Goal: Task Accomplishment & Management: Use online tool/utility

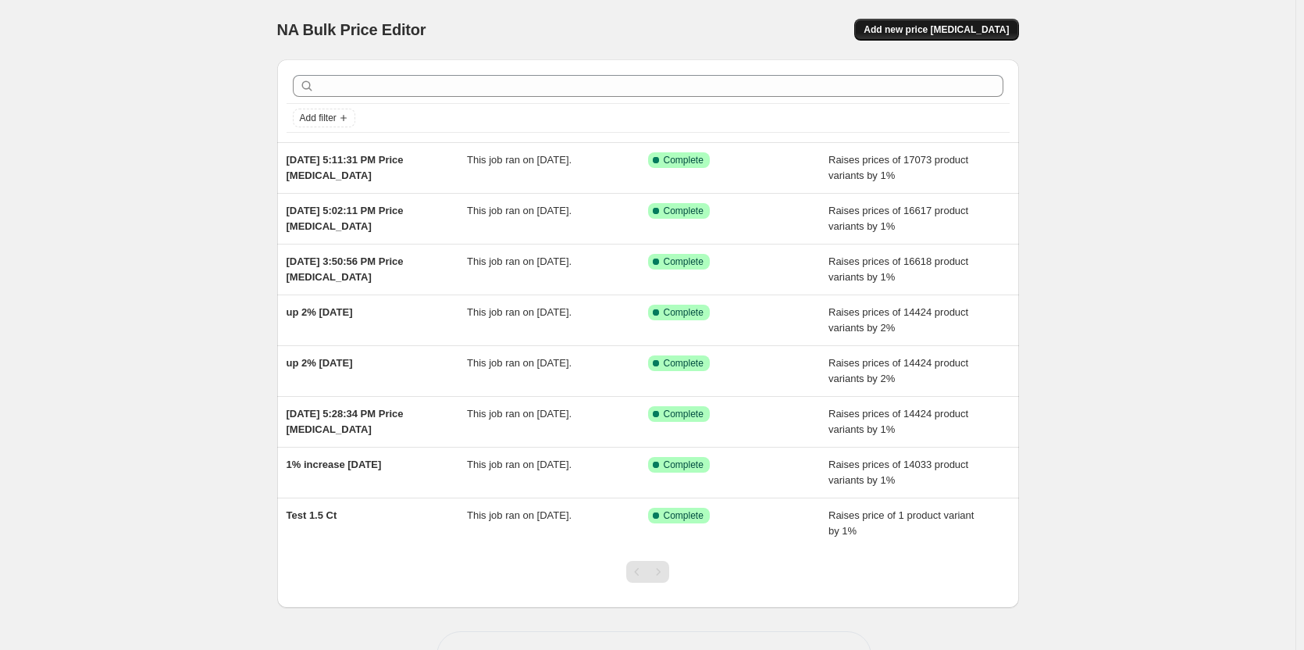
click at [962, 25] on span "Add new price [MEDICAL_DATA]" at bounding box center [936, 29] width 145 height 12
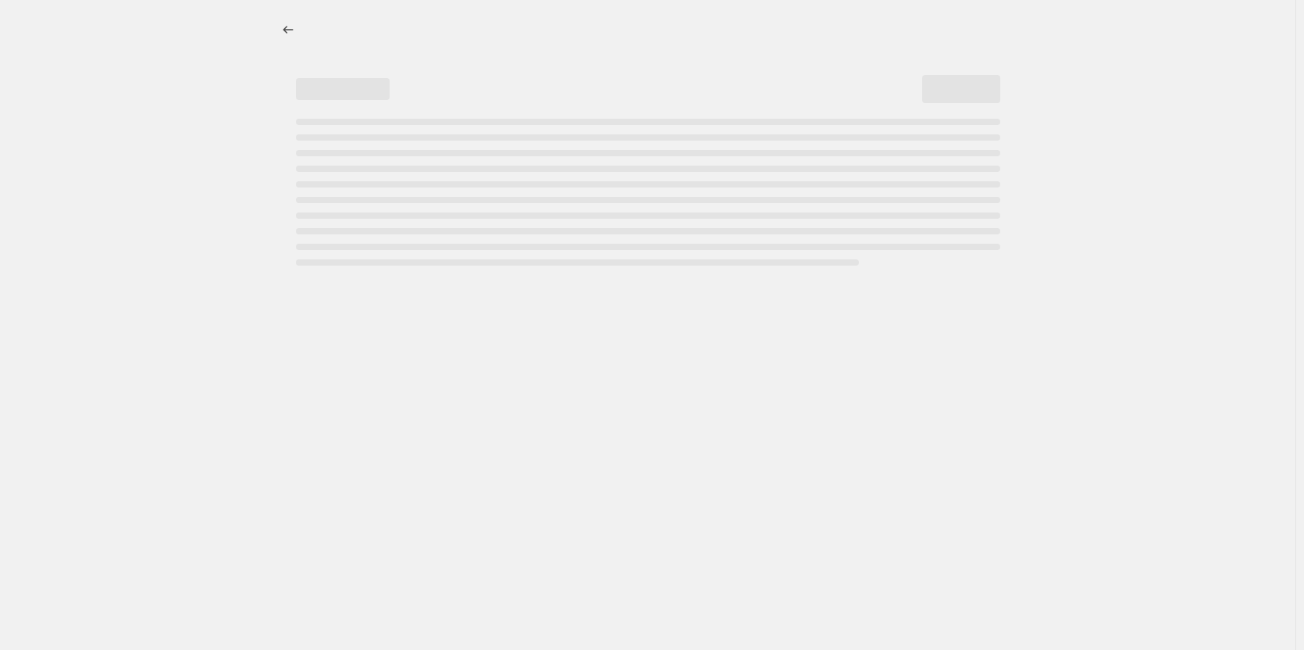
select select "percentage"
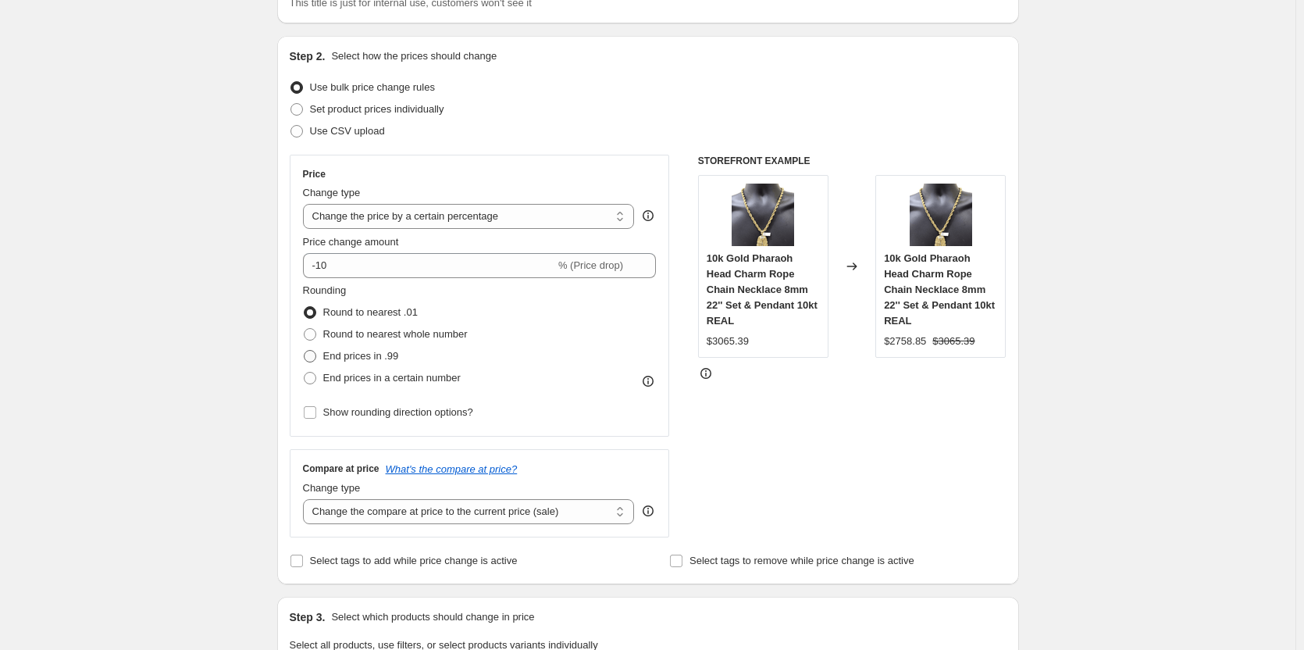
scroll to position [156, 0]
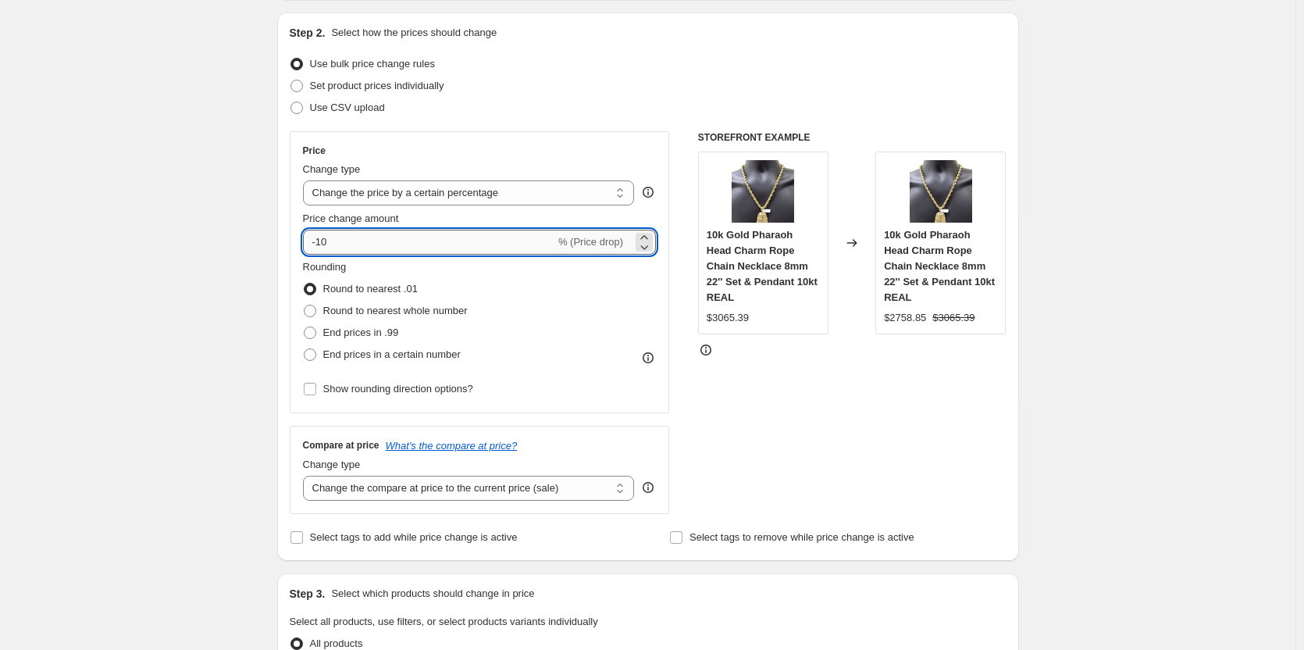
click at [367, 242] on input "-10" at bounding box center [429, 242] width 252 height 25
click at [649, 240] on icon at bounding box center [645, 247] width 16 height 16
click at [648, 241] on icon at bounding box center [645, 247] width 16 height 16
click at [647, 248] on icon at bounding box center [645, 247] width 16 height 16
click at [647, 248] on icon at bounding box center [645, 247] width 8 height 5
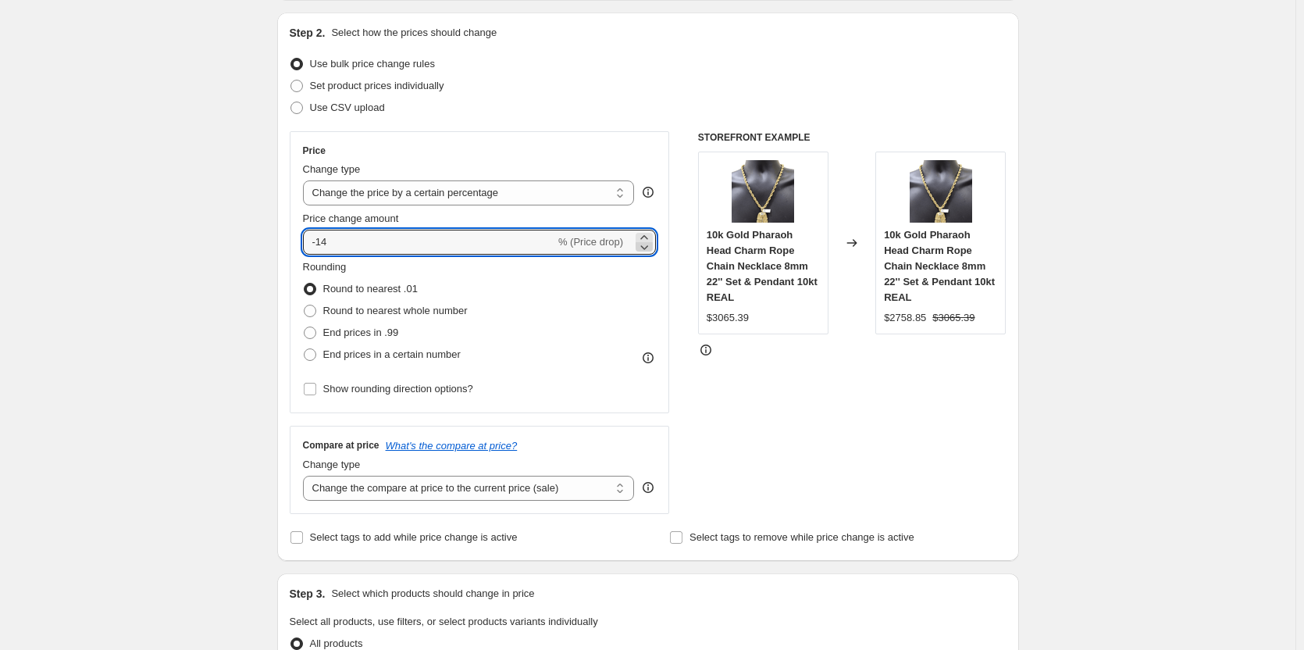
click at [647, 248] on icon at bounding box center [645, 247] width 8 height 5
type input "-15"
drag, startPoint x: 372, startPoint y: 237, endPoint x: 234, endPoint y: 240, distance: 137.5
click at [234, 240] on div "Create new price [MEDICAL_DATA]. This page is ready Create new price [MEDICAL_D…" at bounding box center [648, 637] width 1296 height 1586
click at [652, 237] on icon at bounding box center [645, 238] width 16 height 16
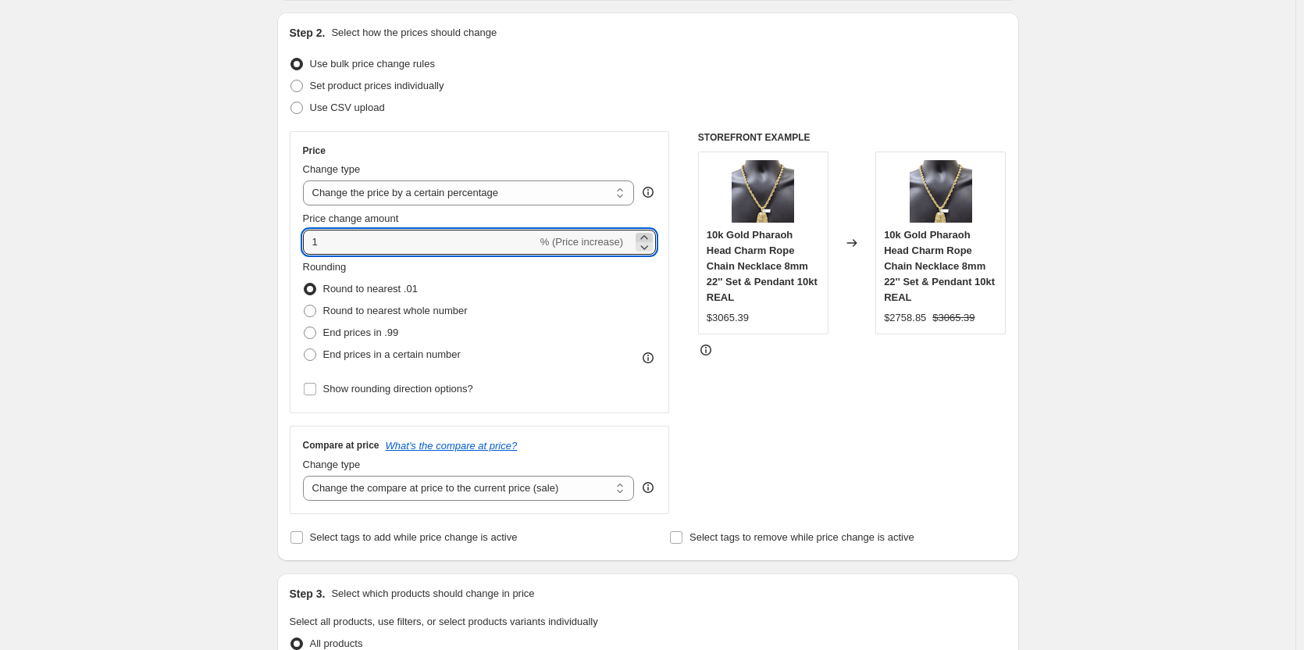
click at [652, 237] on icon at bounding box center [645, 238] width 16 height 16
type input "2"
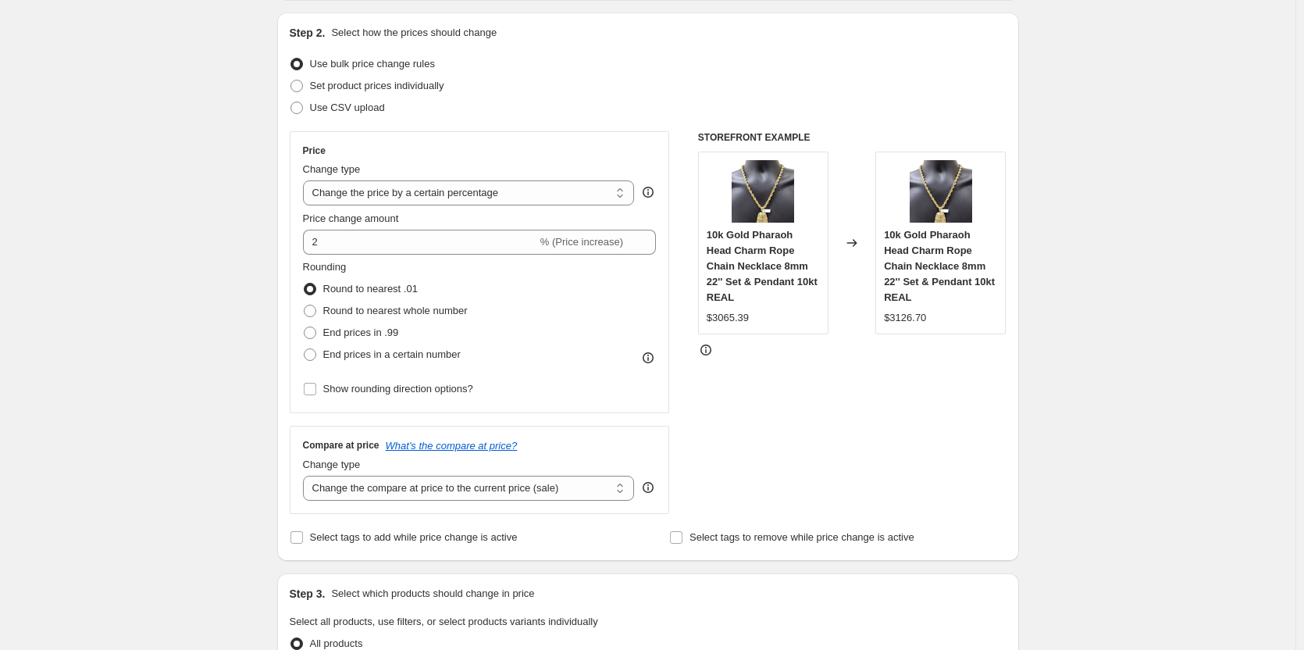
drag, startPoint x: 80, startPoint y: 371, endPoint x: 142, endPoint y: 368, distance: 62.6
click at [81, 370] on div "Create new price [MEDICAL_DATA]. This page is ready Create new price [MEDICAL_D…" at bounding box center [648, 637] width 1296 height 1586
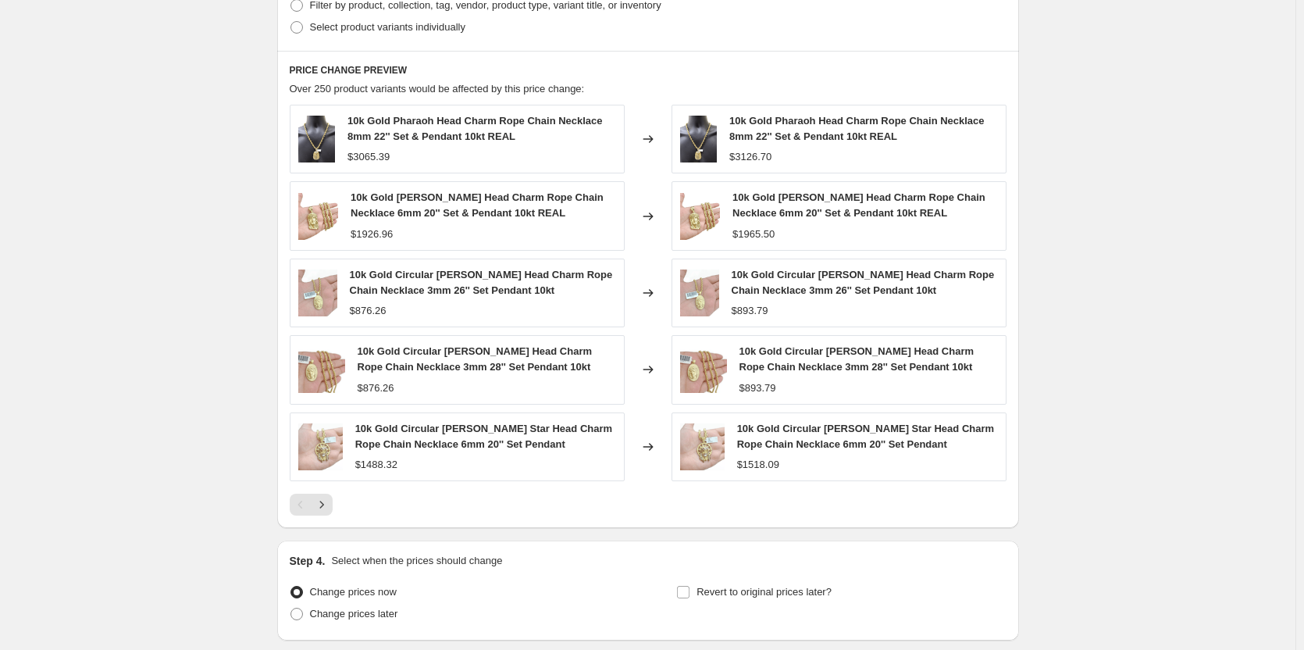
scroll to position [937, 0]
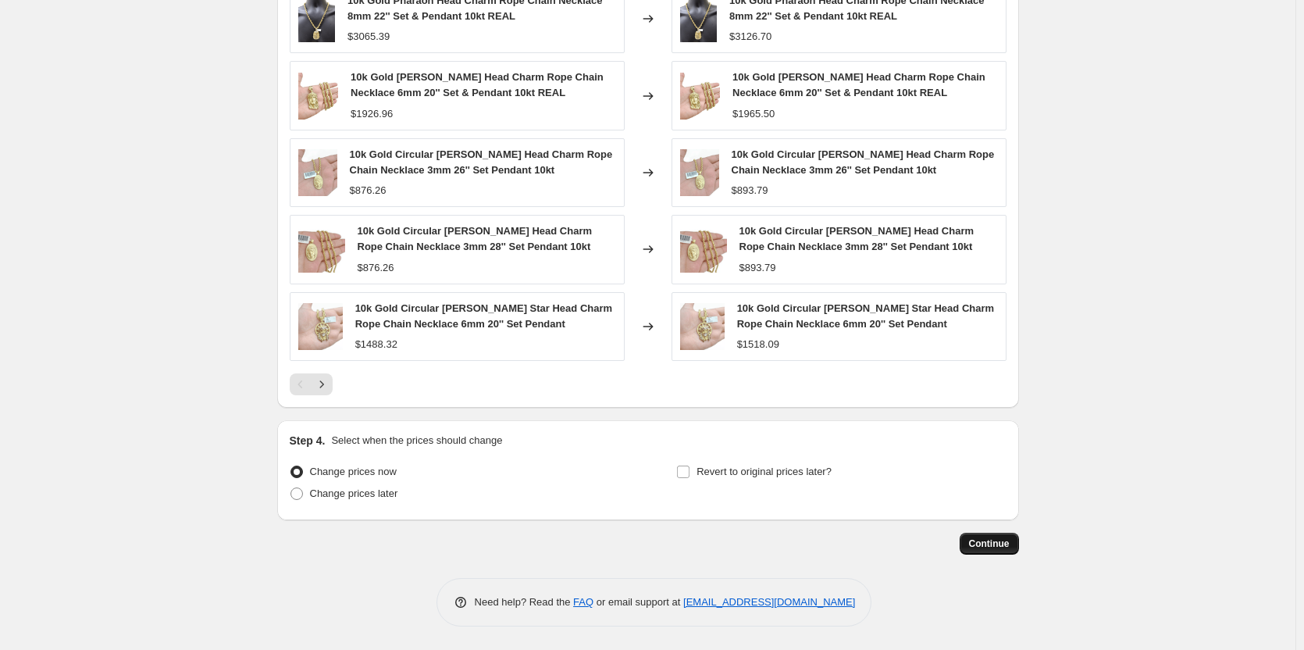
click at [999, 540] on span "Continue" at bounding box center [989, 543] width 41 height 12
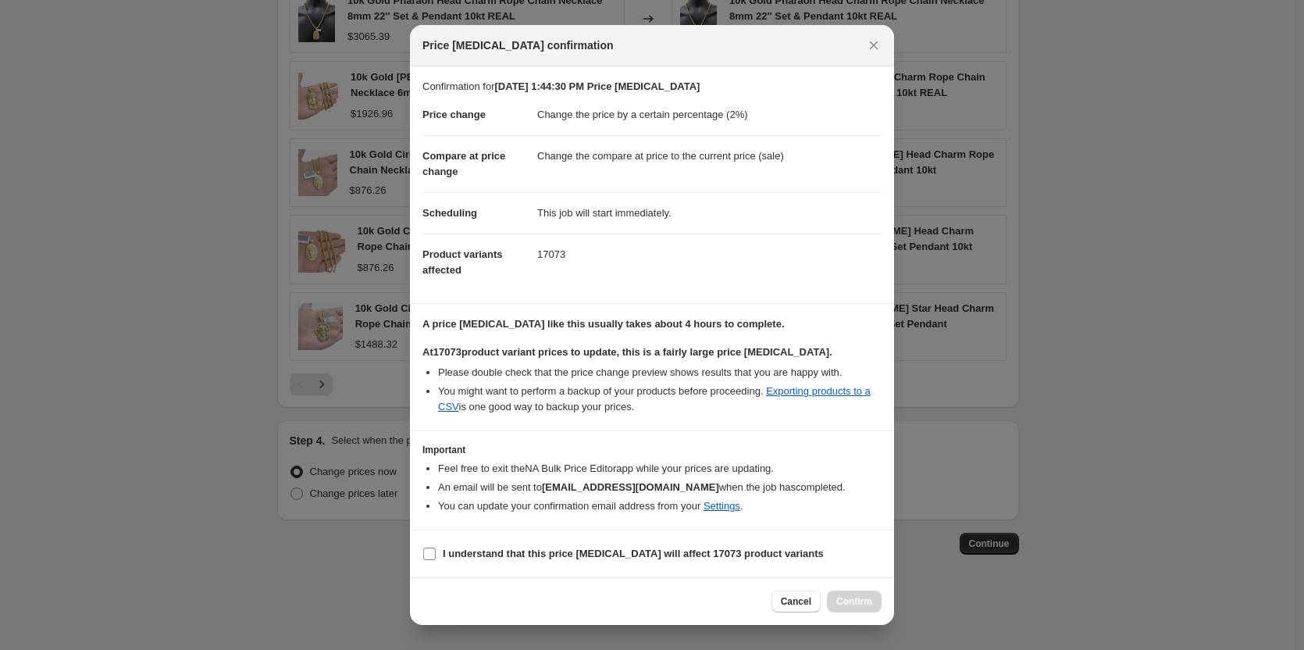
click at [434, 557] on input "I understand that this price [MEDICAL_DATA] will affect 17073 product variants" at bounding box center [429, 554] width 12 height 12
checkbox input "true"
click at [854, 603] on span "Confirm" at bounding box center [854, 601] width 36 height 12
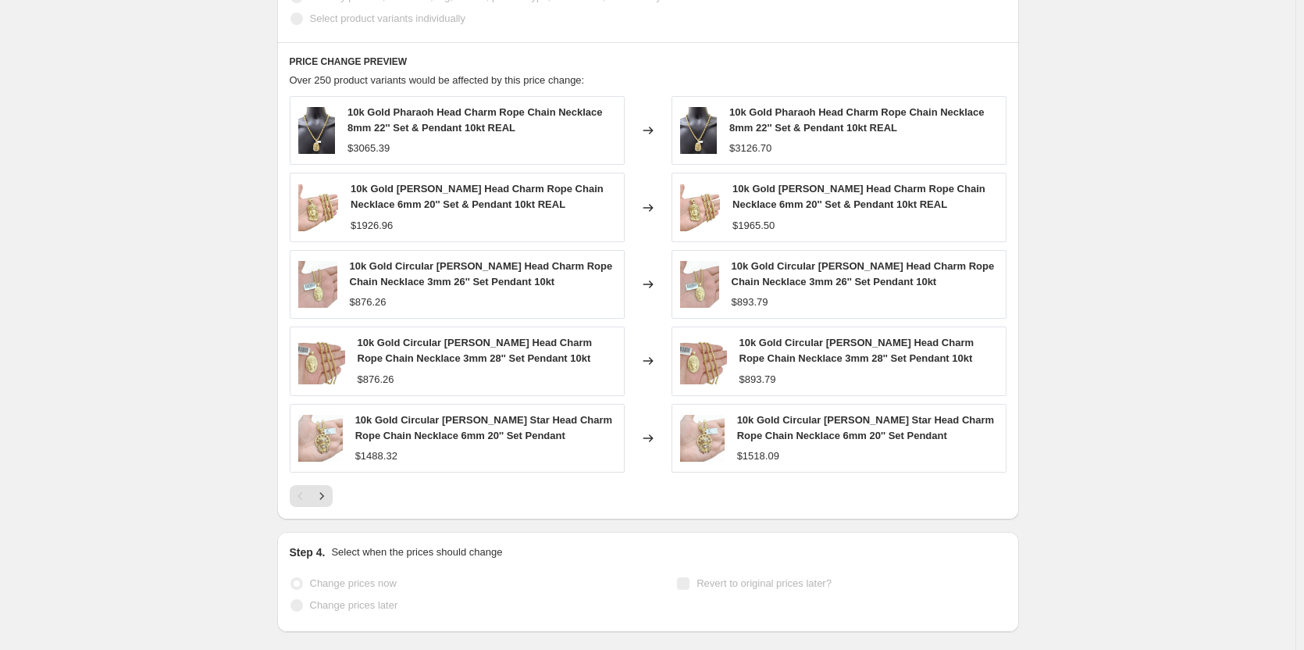
scroll to position [978, 0]
